Goal: Task Accomplishment & Management: Complete application form

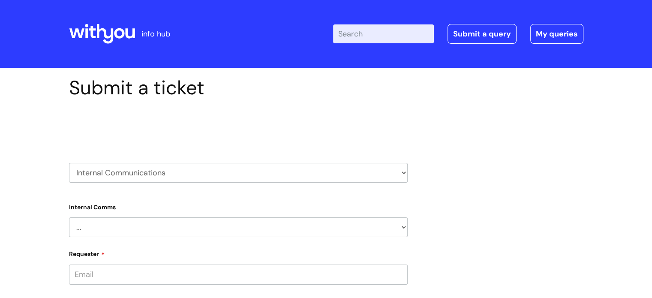
click at [115, 226] on select "... Internal Communication Staff and Volunteer awards Info hub WithYou Weekly e…" at bounding box center [238, 227] width 339 height 20
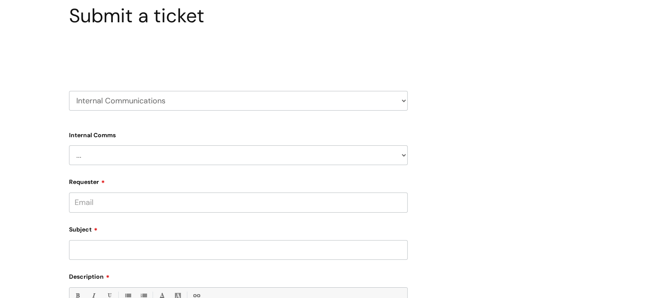
scroll to position [73, 0]
click at [96, 153] on select "... Internal Communication Staff and Volunteer awards Info hub WithYou Weekly e…" at bounding box center [238, 154] width 339 height 20
click at [105, 206] on input "Requester" at bounding box center [238, 201] width 339 height 20
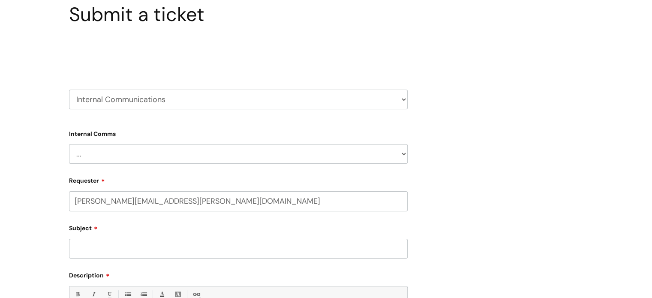
scroll to position [113, 0]
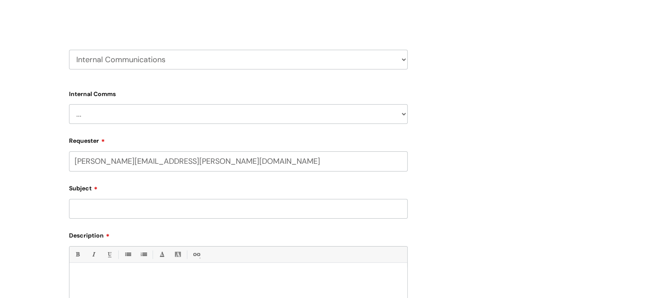
type input "[PERSON_NAME][EMAIL_ADDRESS][PERSON_NAME][DOMAIN_NAME]"
click at [99, 205] on input "Subject" at bounding box center [238, 209] width 339 height 20
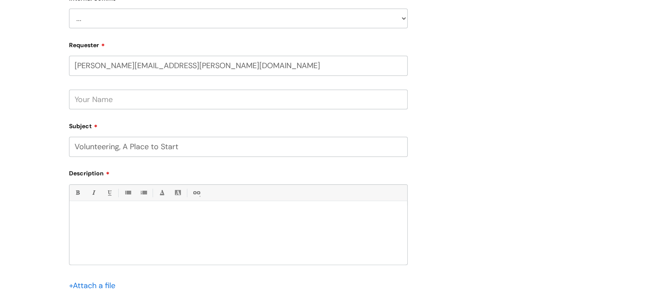
scroll to position [221, 0]
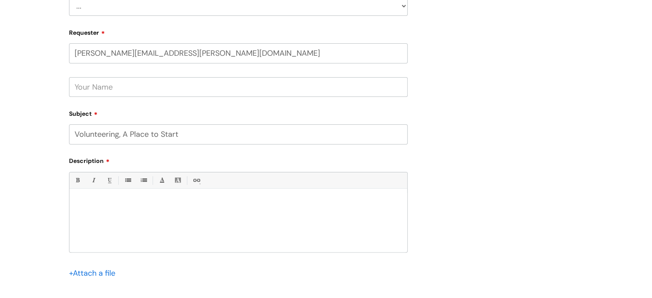
type input "Volunteering, A Place to Start"
click at [96, 273] on input "file" at bounding box center [90, 272] width 43 height 11
click at [420, 72] on div "Submit a ticket Select issue type HR / People IT and Support Clinical Drug Aler…" at bounding box center [326, 94] width 527 height 479
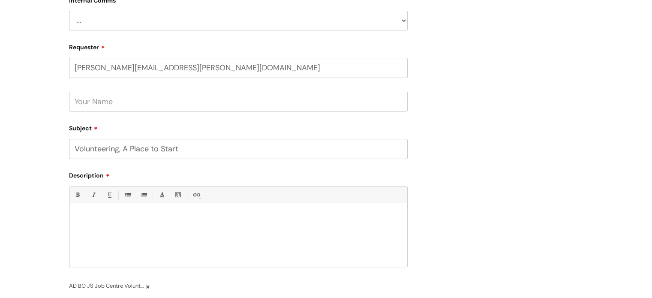
click at [152, 97] on input "text" at bounding box center [238, 102] width 339 height 20
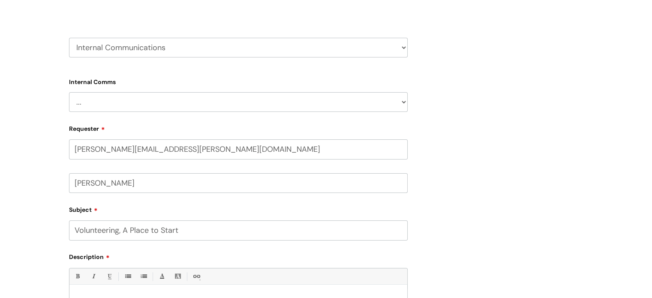
scroll to position [124, 0]
type input "[PERSON_NAME]"
click at [124, 102] on select "... Internal Communication Staff and Volunteer awards Info hub WithYou Weekly e…" at bounding box center [238, 103] width 339 height 20
select select "WithYou Weekly e-newsletter"
click at [69, 93] on select "... Internal Communication Staff and Volunteer awards Info hub WithYou Weekly e…" at bounding box center [238, 103] width 339 height 20
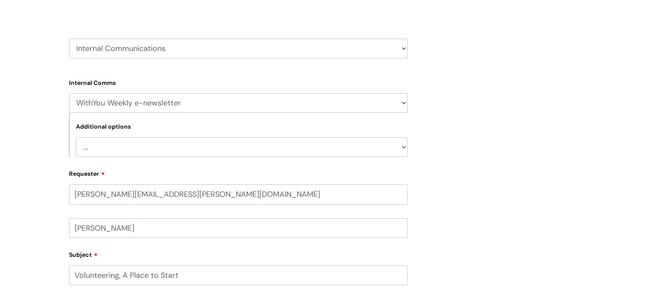
click at [123, 154] on select "... Add something to the newsletter You’re not receiving the newsletter Add a n…" at bounding box center [242, 147] width 332 height 20
select select "Add something to the newsletter"
click at [76, 137] on select "... Add something to the newsletter You’re not receiving the newsletter Add a n…" at bounding box center [242, 147] width 332 height 20
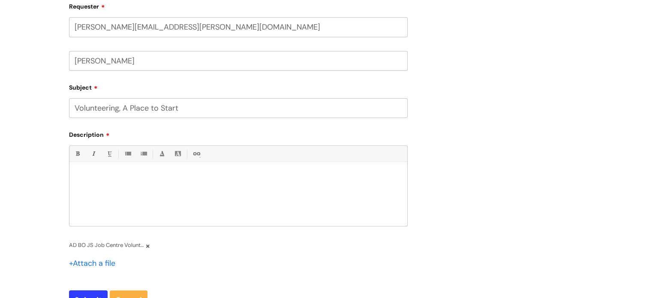
scroll to position [292, 0]
click at [129, 183] on div at bounding box center [238, 196] width 338 height 59
click at [253, 173] on p "Last week some of our amazing volunteers were invited to" at bounding box center [238, 177] width 325 height 8
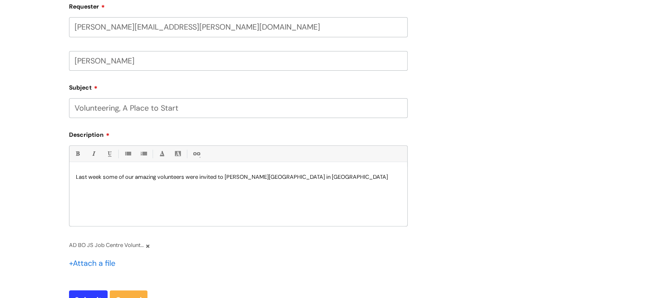
click at [157, 176] on p "Last week some of our amazing volunteers were invited to [PERSON_NAME][GEOGRAPH…" at bounding box center [238, 177] width 325 height 8
click at [394, 181] on div "Last week some of our amazing CDAS volunteers were invited to [PERSON_NAME][GEO…" at bounding box center [238, 196] width 338 height 59
click at [382, 181] on div "Last week some of our amazing CDAS volunteers were invited to [PERSON_NAME][GEO…" at bounding box center [238, 196] width 338 height 59
click at [381, 184] on div "Last week some of our amazing CDAS volunteers were invited to [PERSON_NAME][GEO…" at bounding box center [238, 196] width 338 height 59
click at [110, 177] on p "Last week some of our amazing CDAS volunteers were invited to [PERSON_NAME][GEO…" at bounding box center [238, 180] width 325 height 15
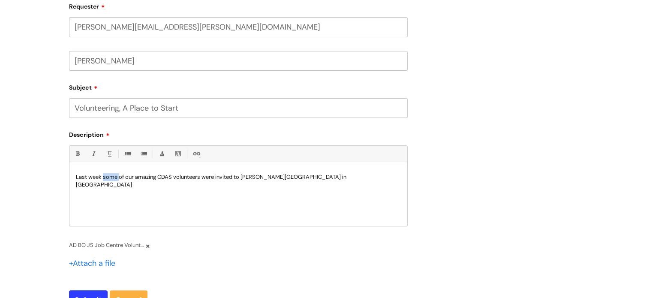
click at [110, 177] on p "Last week some of our amazing CDAS volunteers were invited to [PERSON_NAME][GEO…" at bounding box center [238, 180] width 325 height 15
click at [374, 176] on p "Last week a few of our amazing CDAS volunteers were invited to [PERSON_NAME][GE…" at bounding box center [238, 180] width 325 height 15
click at [156, 177] on p "Last week a few of our amazing CDAS volunteers were invited to [PERSON_NAME][GE…" at bounding box center [238, 180] width 325 height 15
click at [161, 177] on p "Last week a few of our amazing CDAS volunteers were invited to [PERSON_NAME][GE…" at bounding box center [238, 180] width 325 height 15
click at [157, 177] on p "Last week a few of our amazing CDAS volunteers were invited to [PERSON_NAME][GE…" at bounding box center [238, 180] width 325 height 15
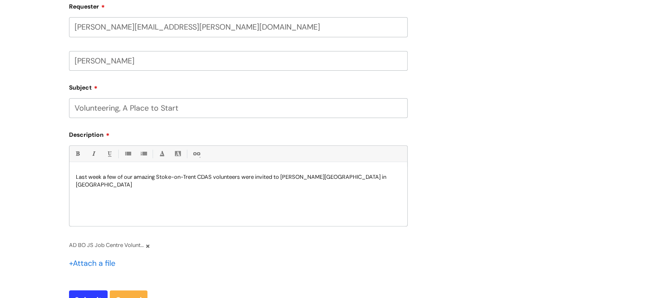
click at [400, 187] on div "Last week a few of our amazing Stoke-on-Trent CDAS volunteers were invited to […" at bounding box center [238, 196] width 338 height 59
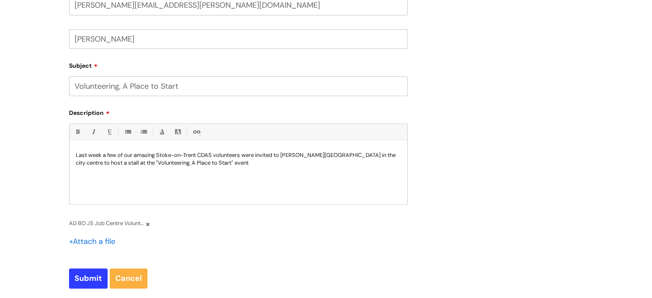
scroll to position [317, 0]
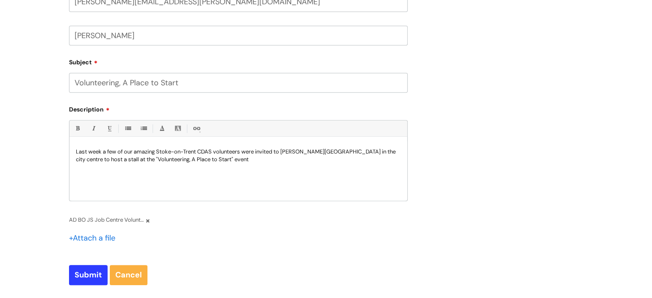
click at [264, 162] on p "Last week a few of our amazing Stoke-on-Trent CDAS volunteers were invited to […" at bounding box center [238, 155] width 325 height 15
click at [257, 158] on p "Last week a few of our amazing Stoke-on-Trent CDAS volunteers were invited to […" at bounding box center [238, 155] width 325 height 15
click at [250, 159] on p "Last week a few of our amazing Stoke-on-Trent CDAS volunteers were invited to […" at bounding box center [238, 155] width 325 height 15
click at [218, 151] on p "Last week a few of our amazing Stoke-on-Trent CDAS volunteers were invited to […" at bounding box center [238, 159] width 325 height 23
click at [252, 179] on div "Last week a few of our amazing Stoke-on-Trent CDAS Volunteers were invited to […" at bounding box center [238, 170] width 338 height 59
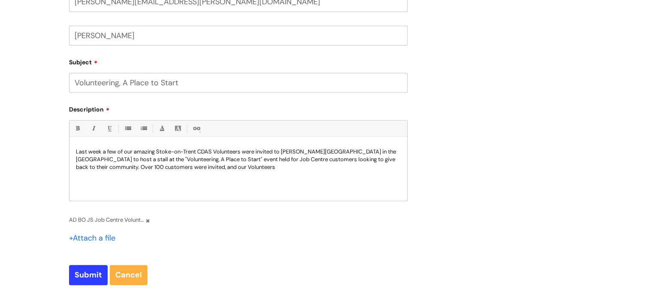
click at [257, 169] on p "Last week a few of our amazing Stoke-on-Trent CDAS Volunteers were invited to […" at bounding box center [238, 159] width 325 height 23
click at [239, 174] on div "Last week a few of our amazing Stoke-on-Trent CDAS Volunteers were invited to […" at bounding box center [238, 170] width 338 height 59
click at [232, 178] on p "Last week a few of our amazing Stoke-on-Trent CDAS Volunteers were invited to […" at bounding box center [238, 163] width 325 height 31
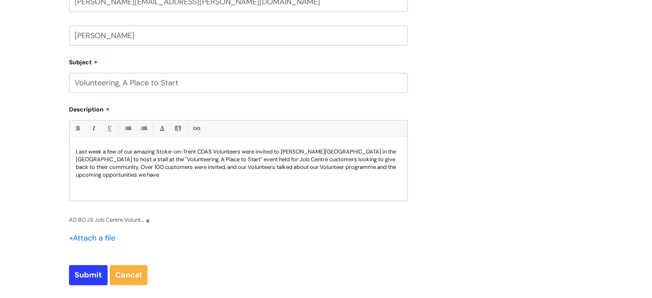
click at [151, 186] on div "Last week a few of our amazing Stoke-on-Trent CDAS Volunteers were invited to […" at bounding box center [238, 170] width 338 height 59
click at [167, 180] on div "Last week a few of our amazing Stoke-on-Trent CDAS Volunteers were invited to […" at bounding box center [238, 170] width 338 height 59
click at [307, 175] on p "Last week a few of our amazing Stoke-on-Trent CDAS Volunteers were invited to […" at bounding box center [238, 163] width 325 height 31
click at [295, 172] on p "Last week a few of our amazing Stoke-on-Trent CDAS Volunteers were invited to […" at bounding box center [238, 163] width 325 height 31
click at [283, 174] on p "Last week a few of our amazing Stoke-on-Trent CDAS Volunteers were invited to […" at bounding box center [238, 163] width 325 height 31
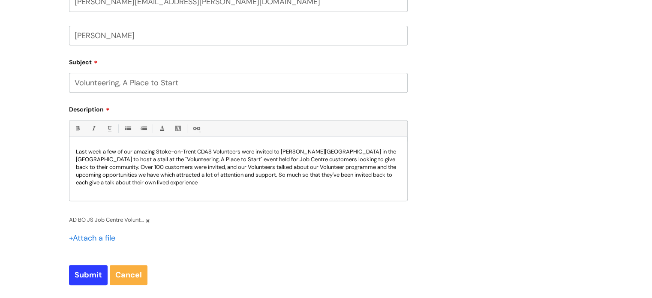
click at [216, 175] on p "Last week a few of our amazing Stoke-on-Trent CDAS Volunteers were invited to […" at bounding box center [238, 167] width 325 height 39
click at [220, 174] on p "Last week a few of our amazing Stoke-on-Trent CDAS Volunteers were invited to […" at bounding box center [238, 167] width 325 height 39
click at [232, 181] on p "Last week a few of our amazing Stoke-on-Trent CDAS Volunteers were invited to […" at bounding box center [238, 167] width 325 height 39
click at [180, 181] on p "Last week a few of our amazing Stoke-on-Trent CDAS Volunteers were invited to […" at bounding box center [238, 167] width 325 height 39
click at [234, 181] on p "Last week a few of our amazing Stoke-on-Trent CDAS Volunteers were invited to […" at bounding box center [238, 167] width 325 height 39
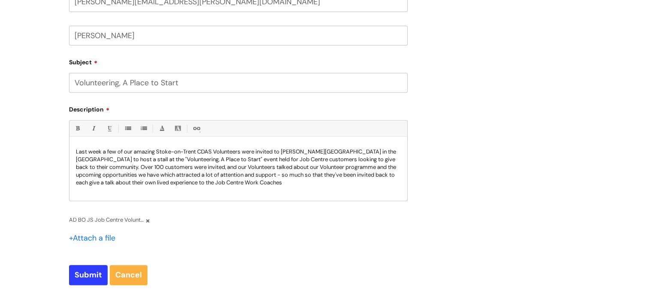
click at [302, 184] on p "Last week a few of our amazing Stoke-on-Trent CDAS Volunteers were invited to […" at bounding box center [238, 167] width 325 height 39
click at [295, 181] on p "Last week a few of our amazing Stoke-on-Trent CDAS Volunteers were invited to […" at bounding box center [238, 167] width 325 height 39
click at [144, 181] on p "Last week a few of our amazing Stoke-on-Trent CDAS Volunteers were invited to […" at bounding box center [238, 167] width 325 height 39
click at [322, 188] on div "Last week a few of our amazing Stoke-on-Trent CDAS Volunteers were invited to […" at bounding box center [238, 170] width 338 height 59
click at [323, 188] on div "Last week a few of our amazing Stoke-on-Trent CDAS Volunteers were invited to […" at bounding box center [238, 170] width 338 height 59
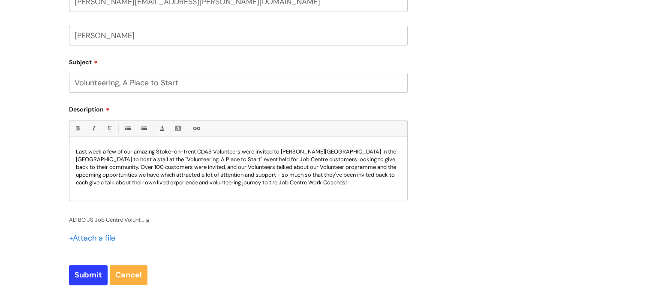
click at [320, 182] on p "Last week a few of our amazing Stoke-on-Trent CDAS Volunteers were invited to […" at bounding box center [238, 167] width 325 height 39
click at [87, 276] on input "Submit" at bounding box center [88, 275] width 39 height 20
type input "Please Wait..."
